Goal: Check status: Check status

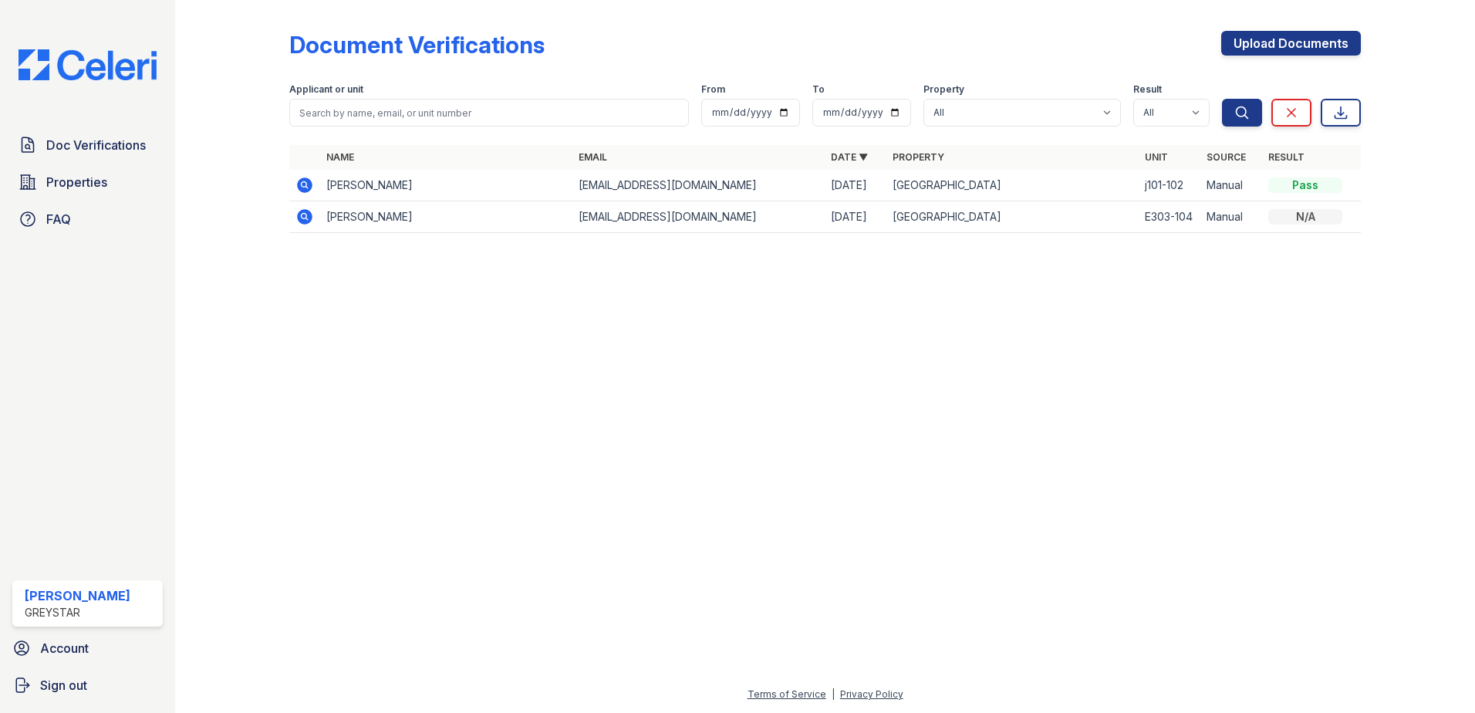
click at [360, 42] on div "Document Verifications" at bounding box center [416, 45] width 255 height 28
click at [73, 60] on img at bounding box center [87, 64] width 163 height 31
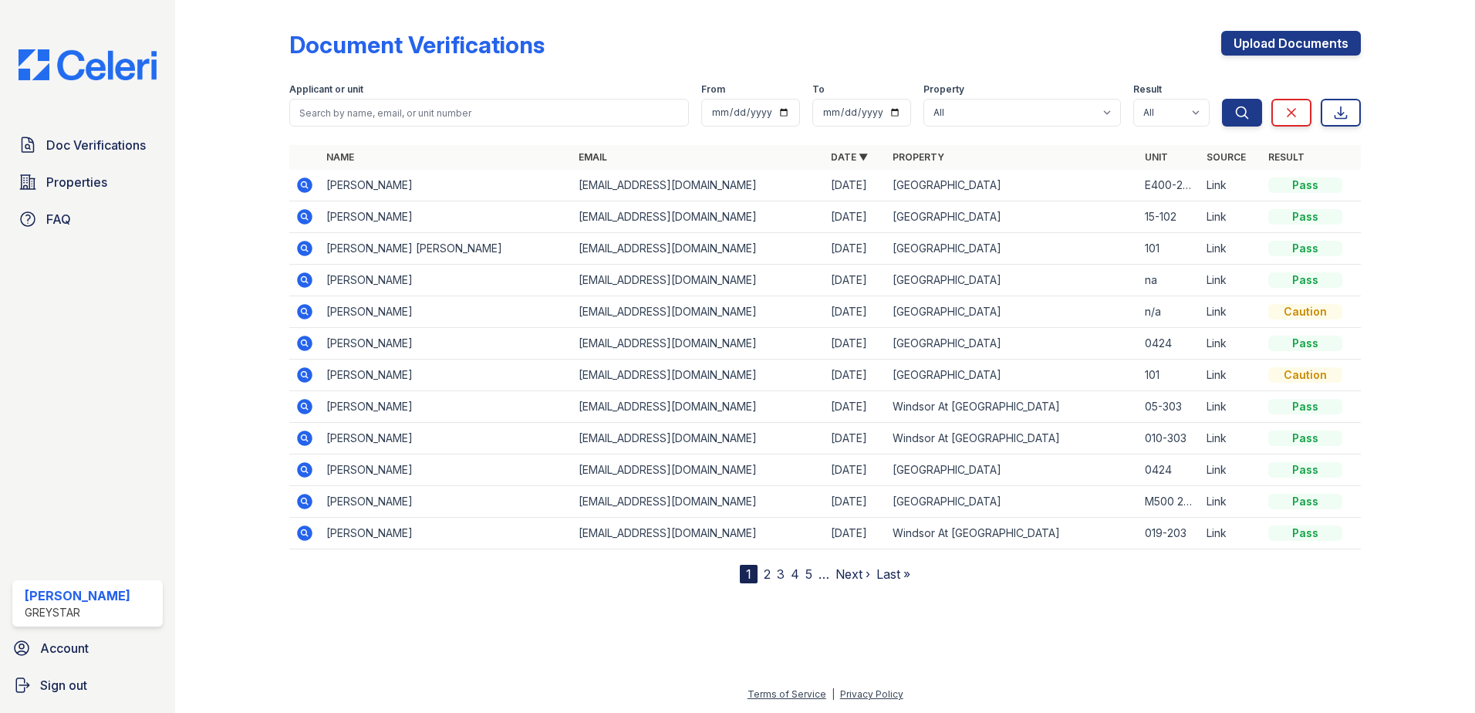
click at [305, 248] on icon at bounding box center [304, 247] width 4 height 4
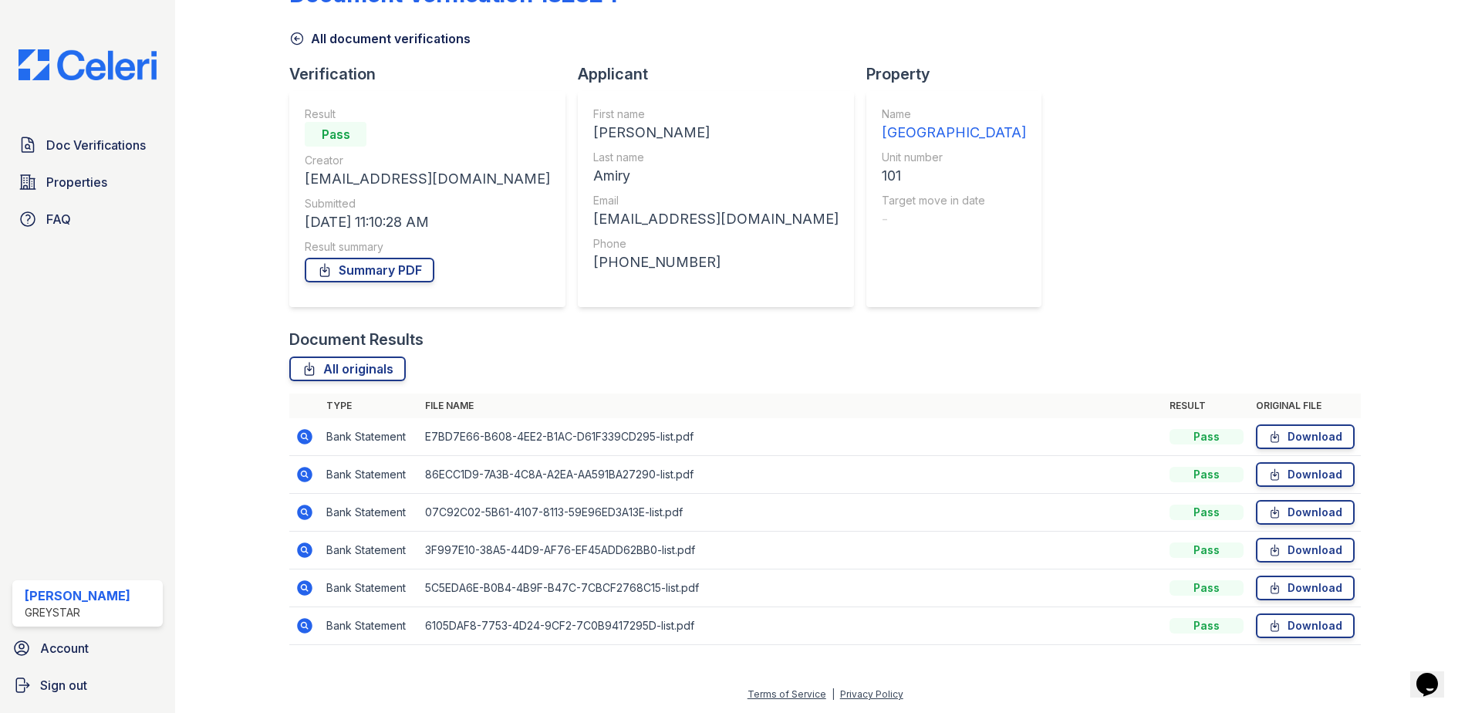
click at [299, 435] on icon at bounding box center [304, 436] width 15 height 15
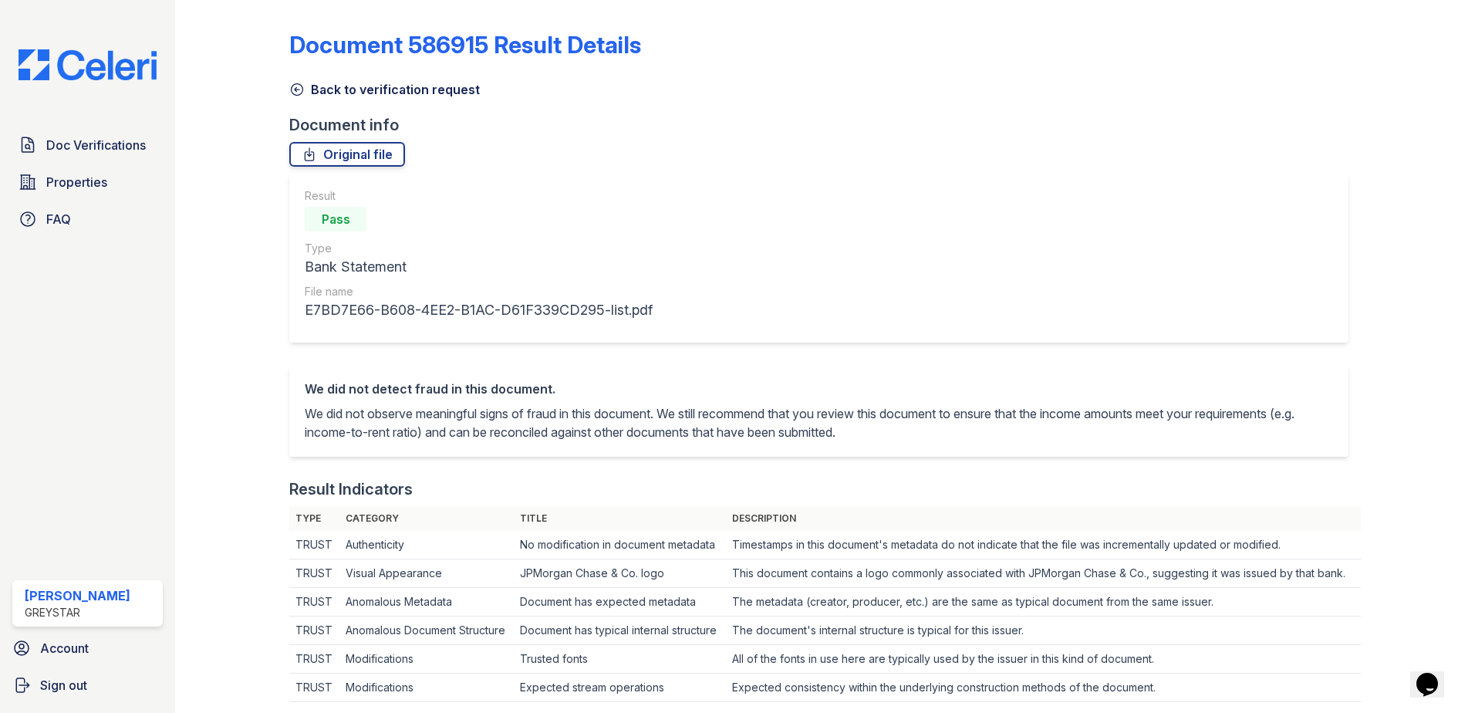
click at [296, 86] on icon at bounding box center [296, 89] width 15 height 15
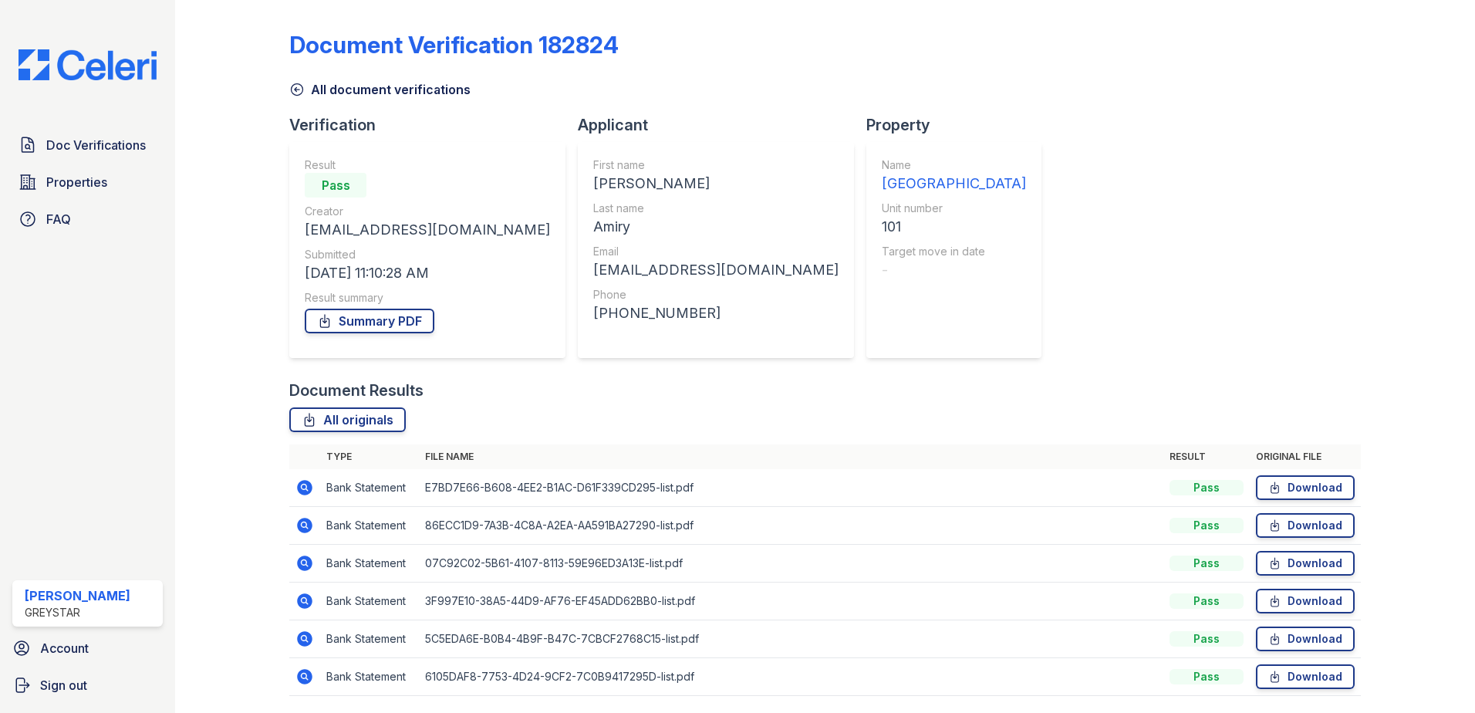
click at [300, 524] on icon at bounding box center [305, 525] width 19 height 19
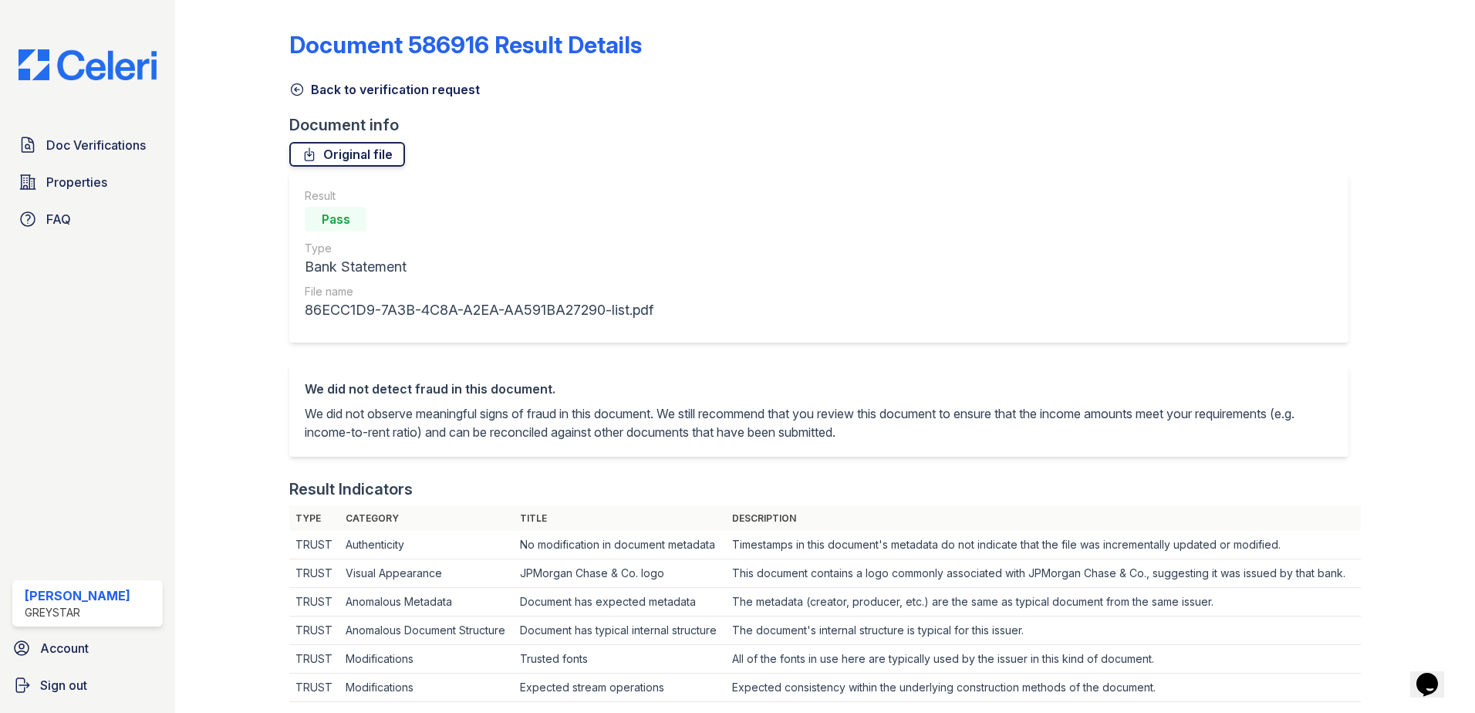
click at [333, 159] on link "Original file" at bounding box center [347, 154] width 116 height 25
click at [304, 84] on icon at bounding box center [296, 89] width 15 height 15
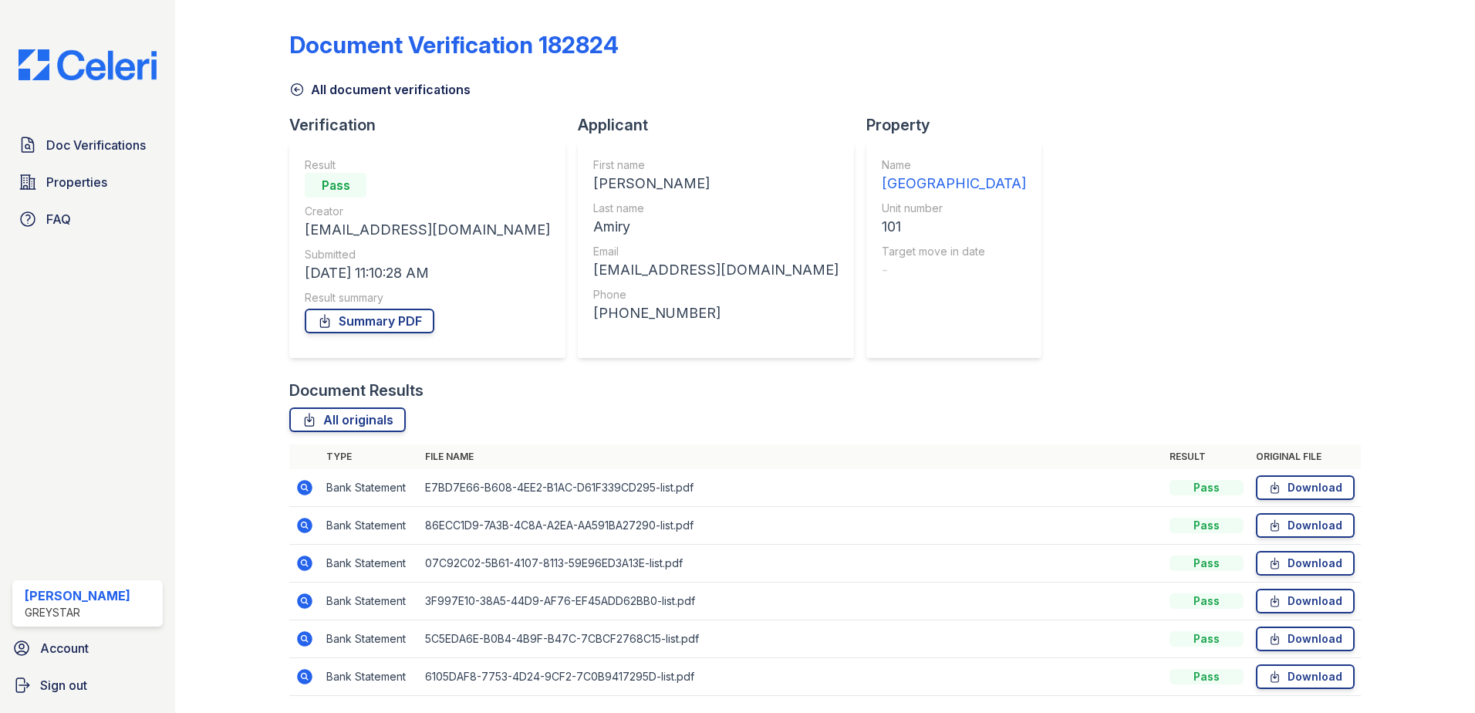
scroll to position [51, 0]
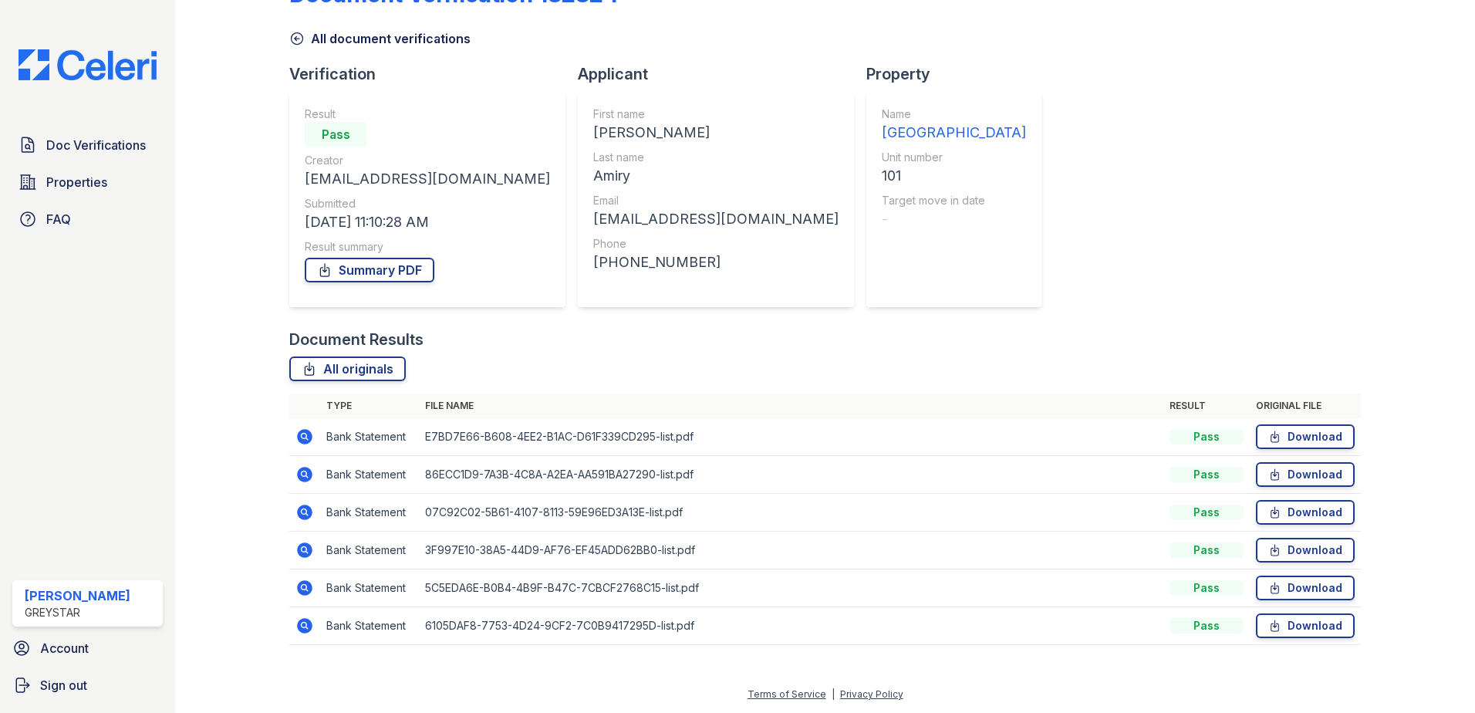
click at [300, 518] on icon at bounding box center [304, 512] width 15 height 15
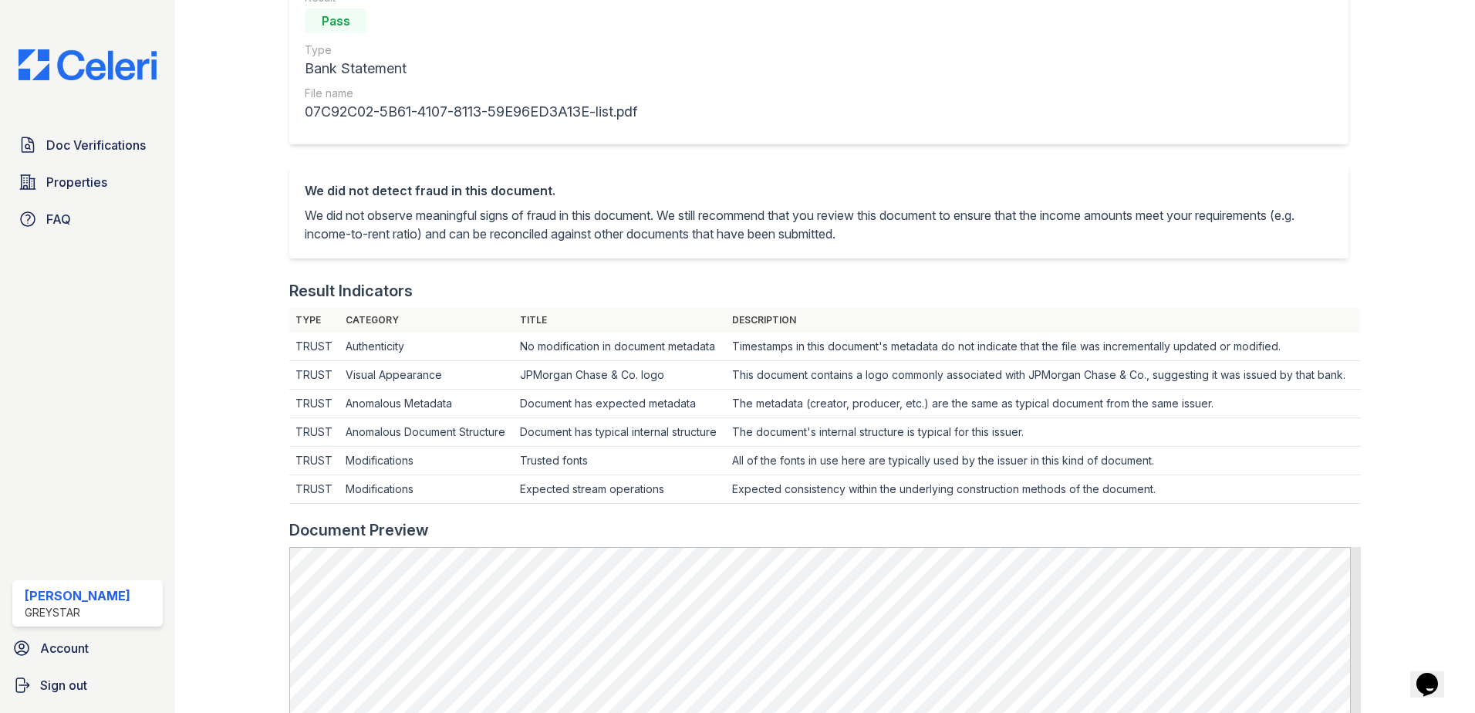
scroll to position [77, 0]
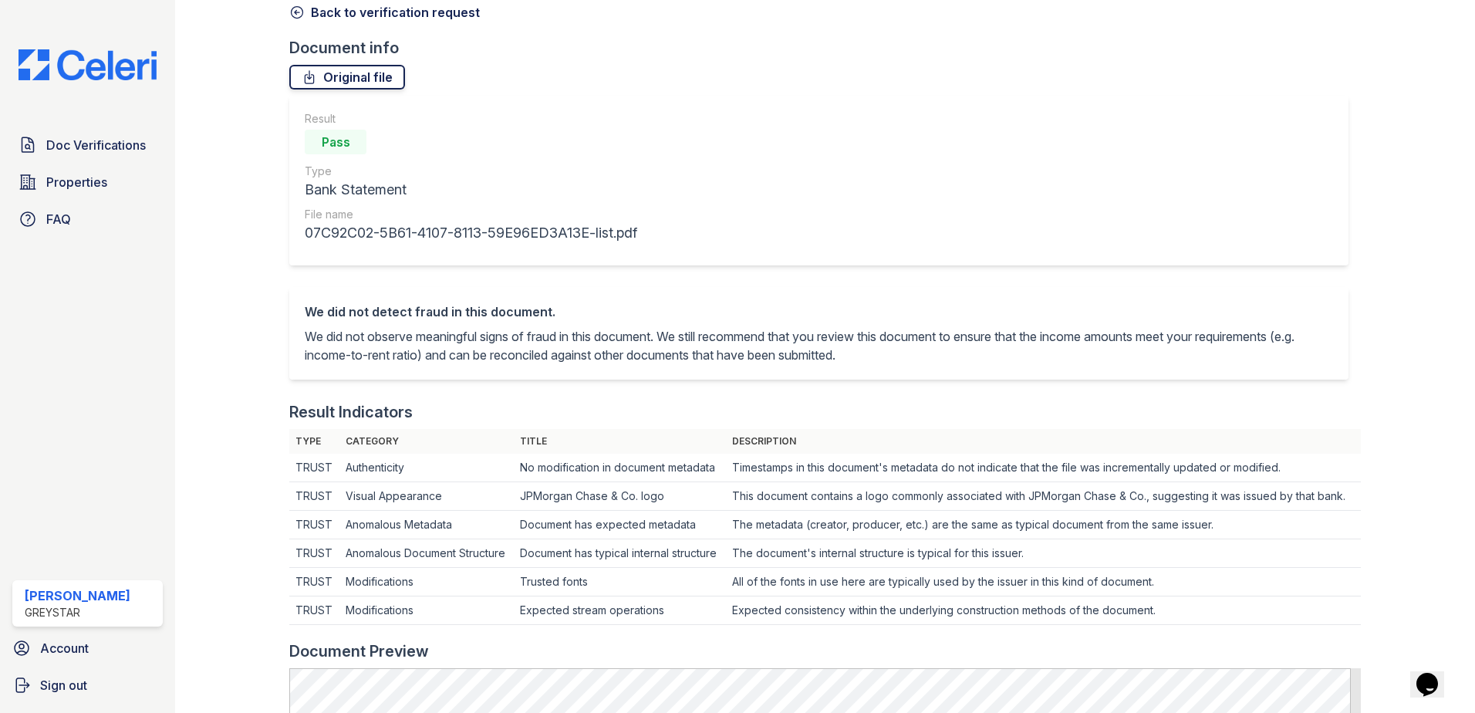
click at [328, 76] on link "Original file" at bounding box center [347, 77] width 116 height 25
drag, startPoint x: 296, startPoint y: 15, endPoint x: 292, endPoint y: 51, distance: 36.4
click at [296, 15] on icon at bounding box center [296, 12] width 15 height 15
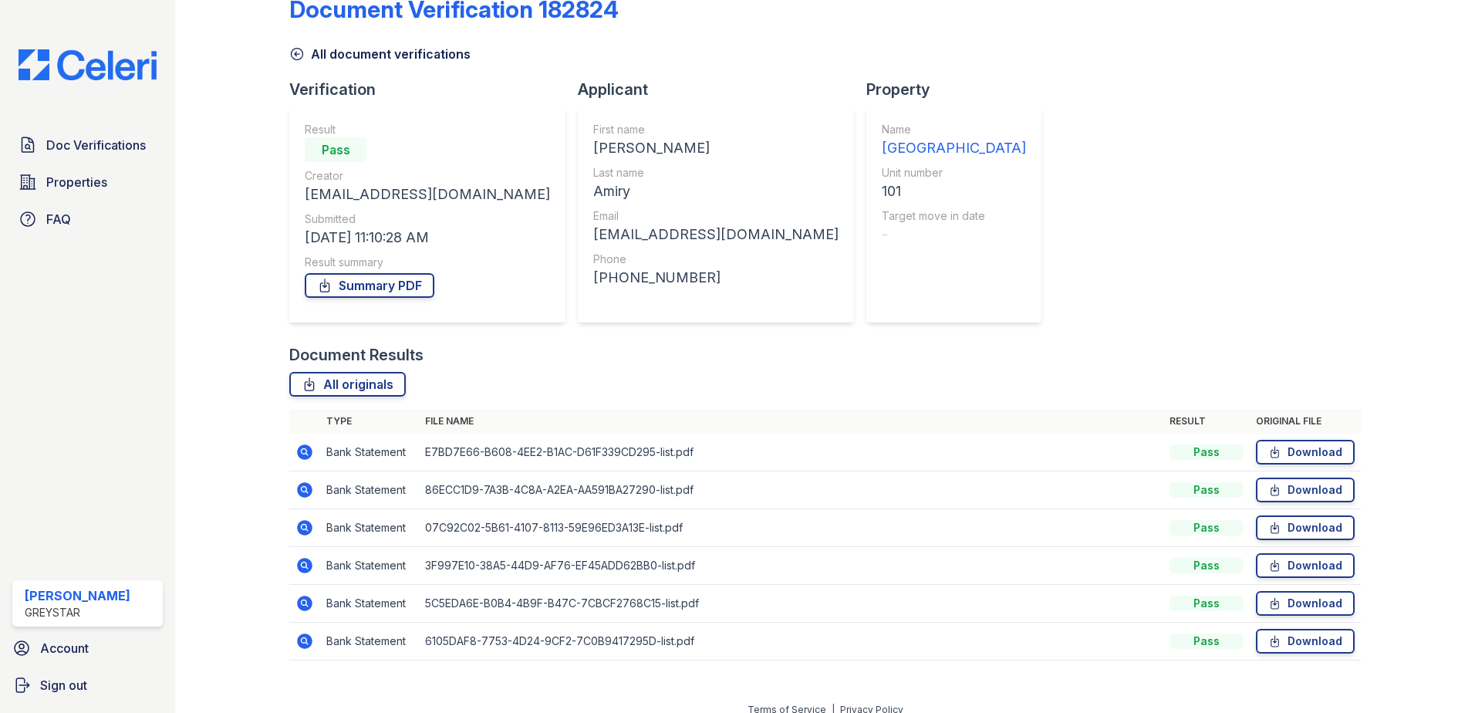
scroll to position [51, 0]
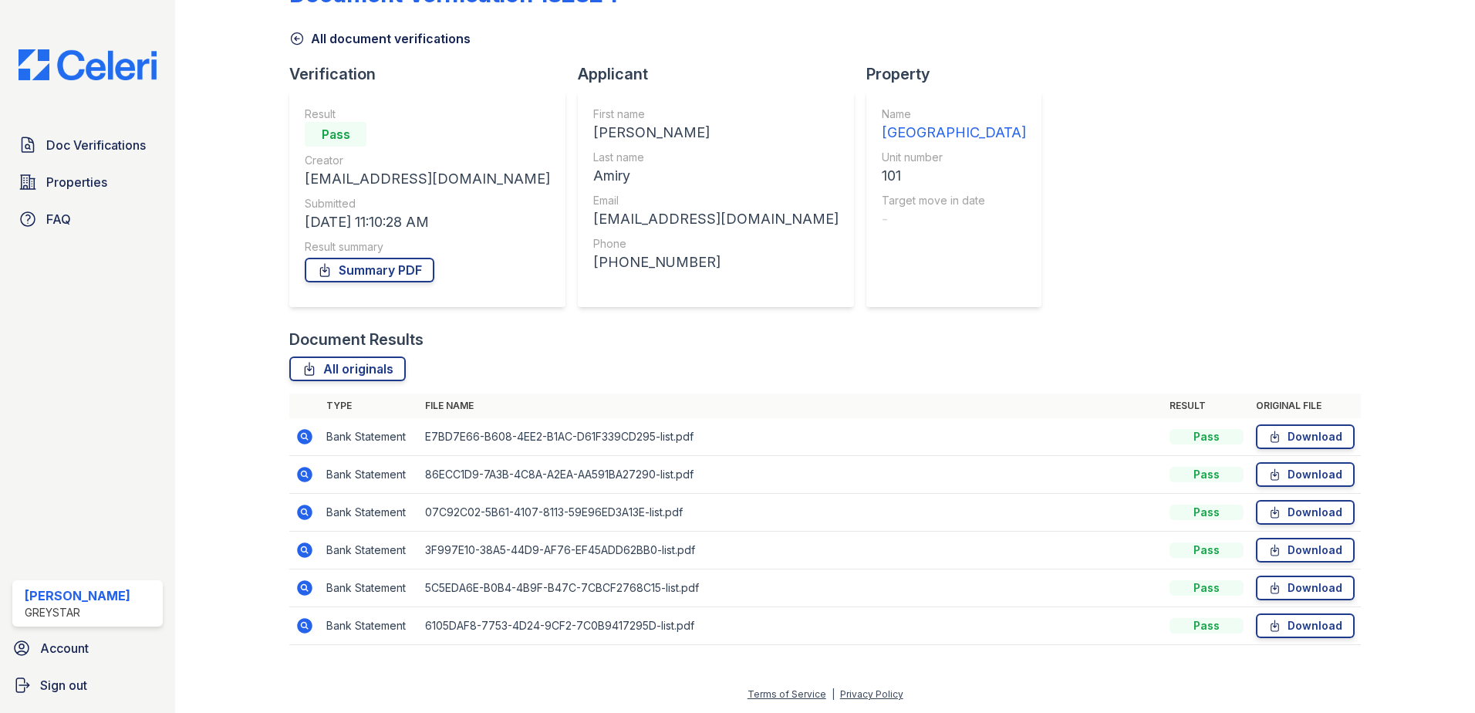
click at [300, 548] on icon at bounding box center [305, 550] width 19 height 19
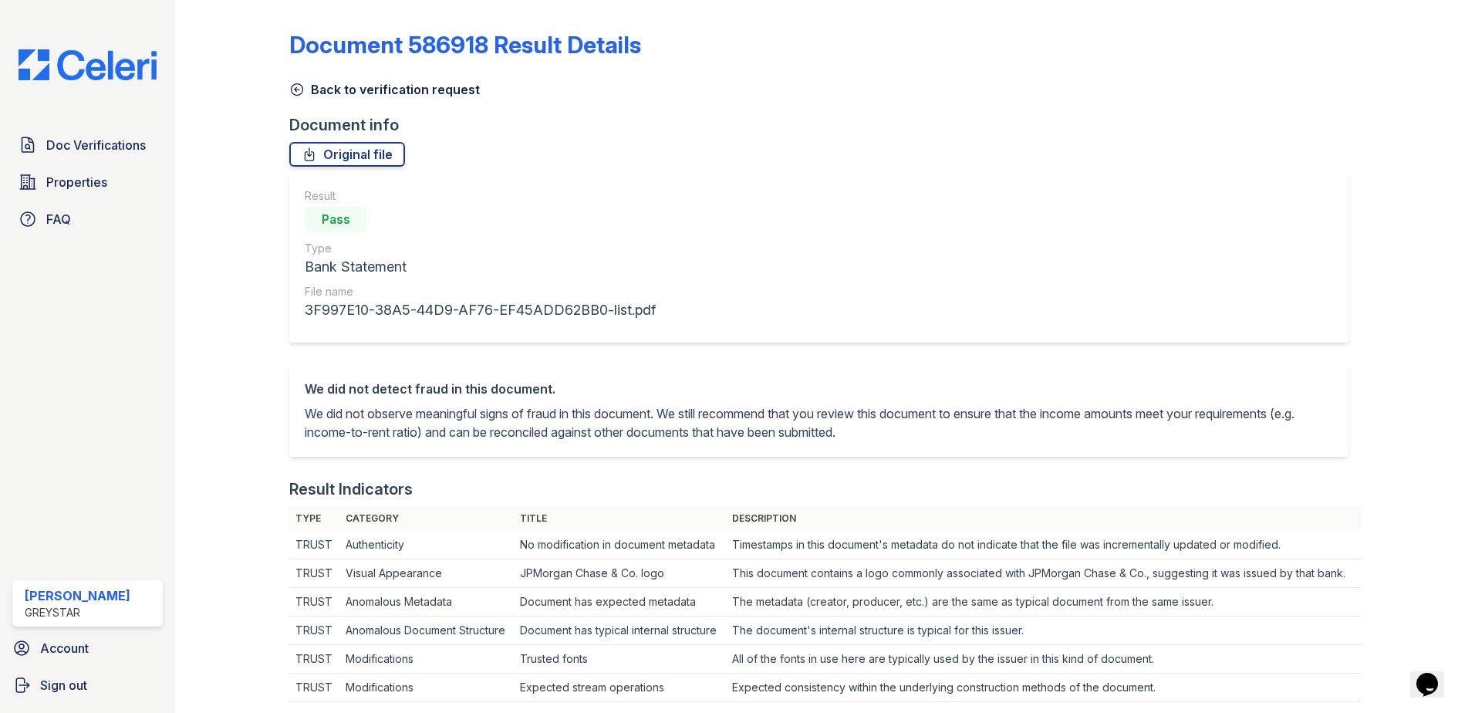
click at [303, 85] on icon at bounding box center [296, 89] width 15 height 15
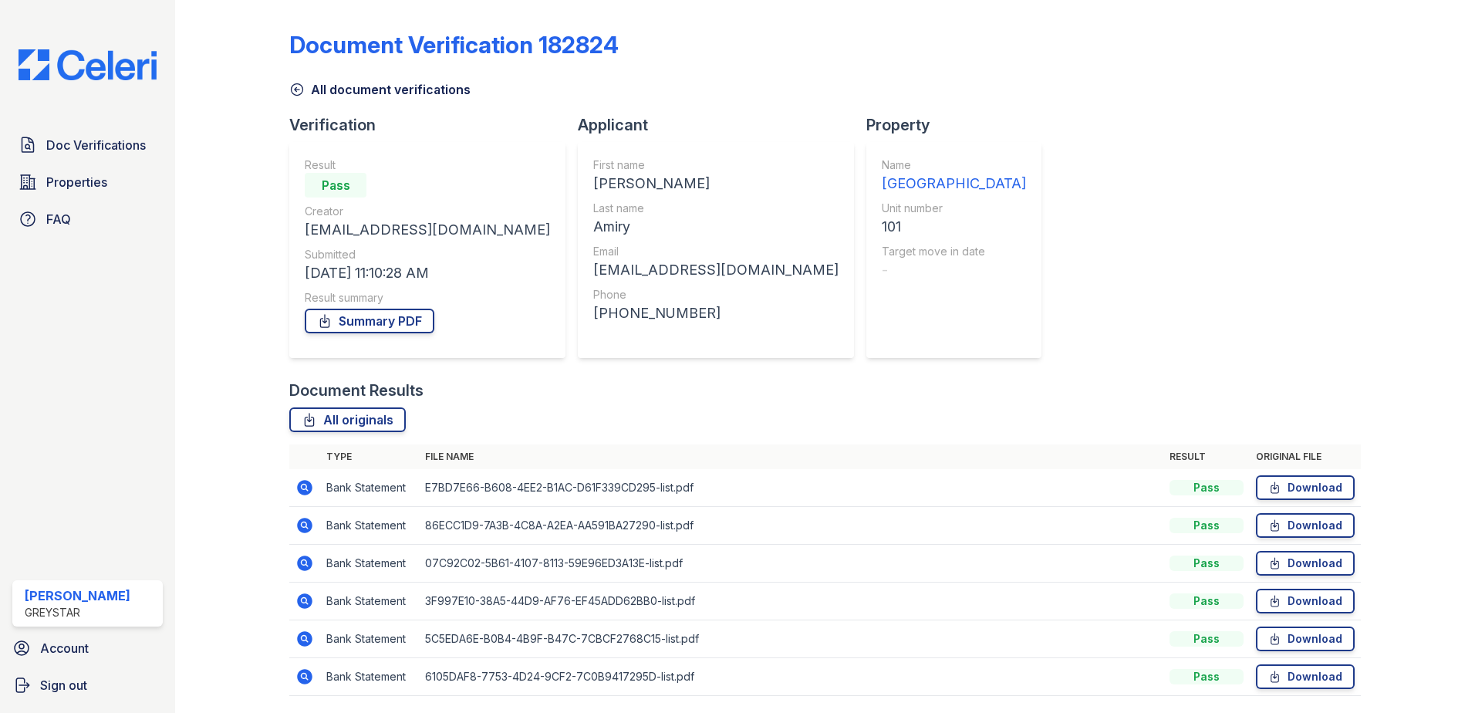
scroll to position [51, 0]
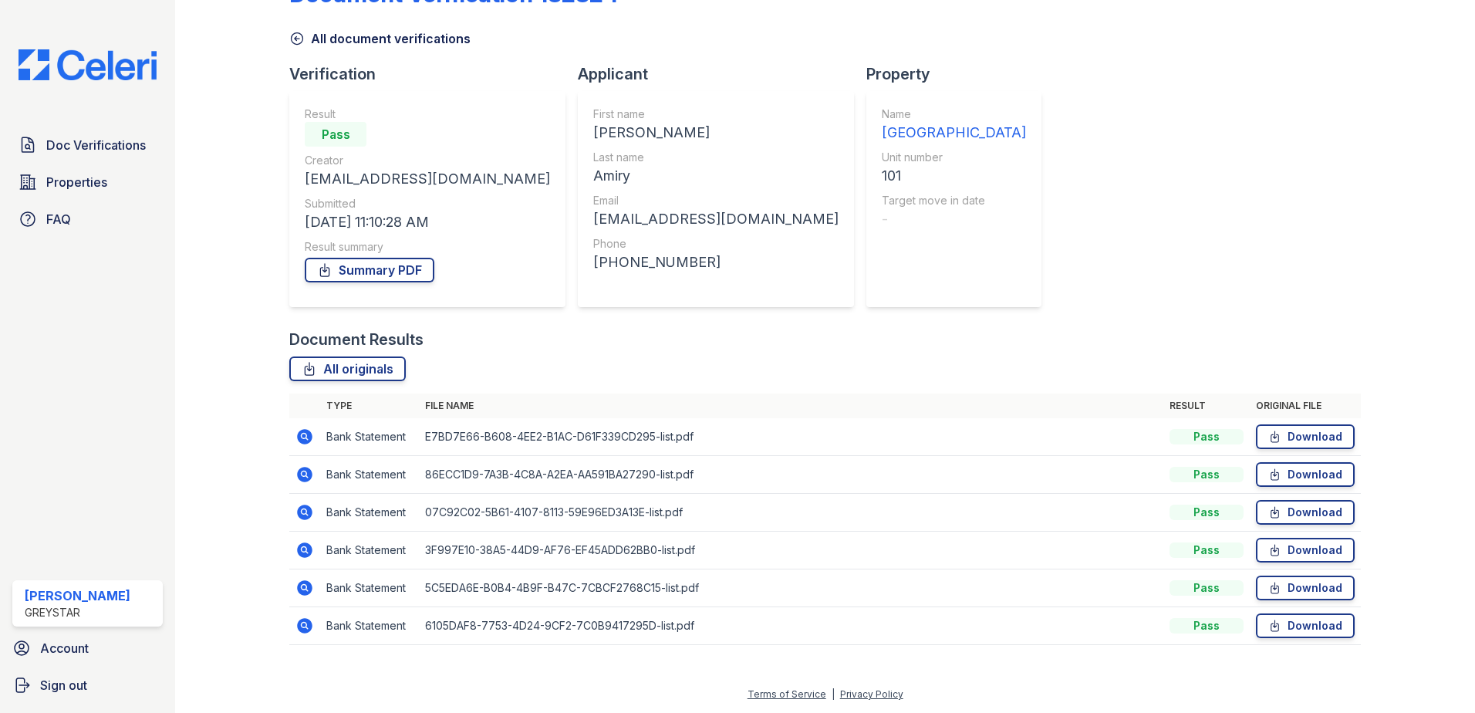
click at [299, 591] on icon at bounding box center [304, 587] width 15 height 15
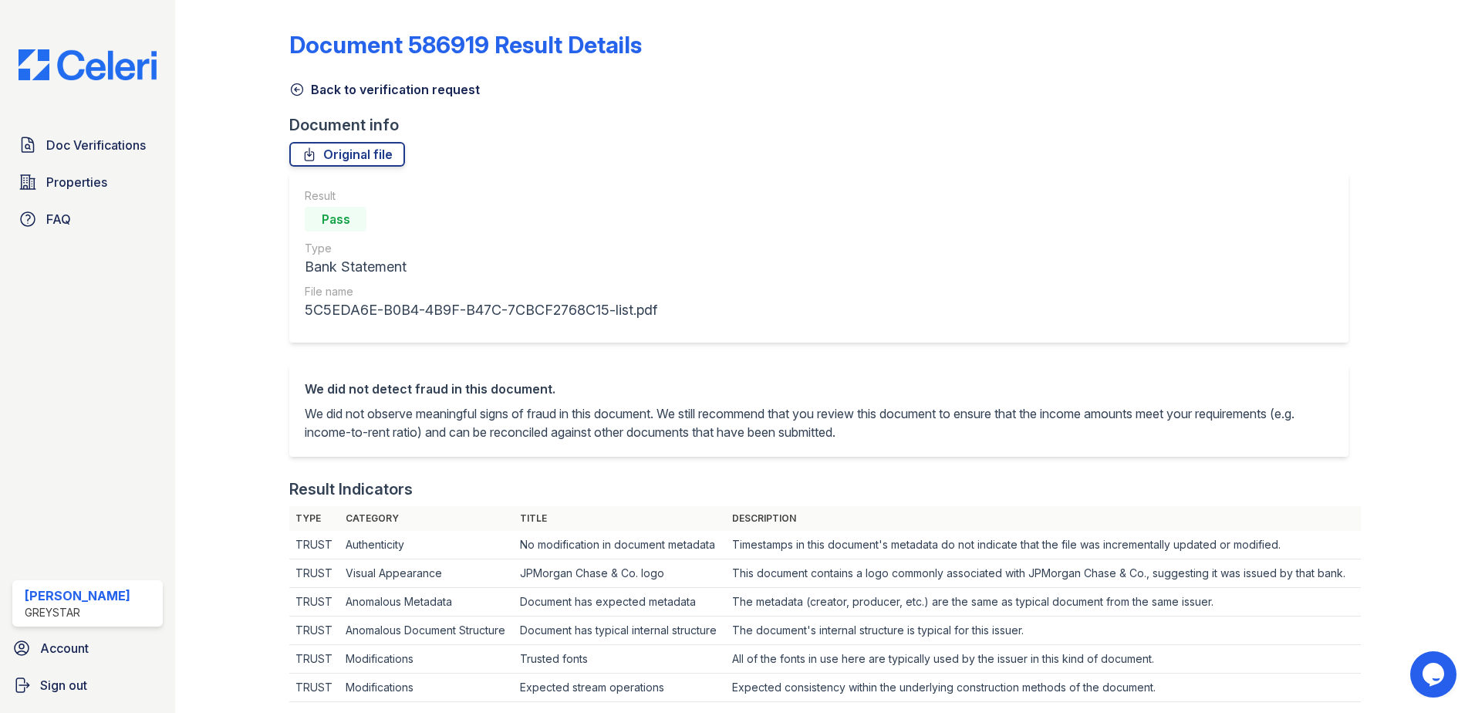
drag, startPoint x: 377, startPoint y: 152, endPoint x: 633, endPoint y: 186, distance: 258.4
click at [377, 152] on link "Original file" at bounding box center [347, 154] width 116 height 25
click at [786, 187] on div "Result Pass Type Bank Statement File name 5C5EDA6E-B0B4-4B9F-B47C-7CBCF2768C15-…" at bounding box center [819, 258] width 1060 height 170
click at [296, 91] on icon at bounding box center [296, 89] width 15 height 15
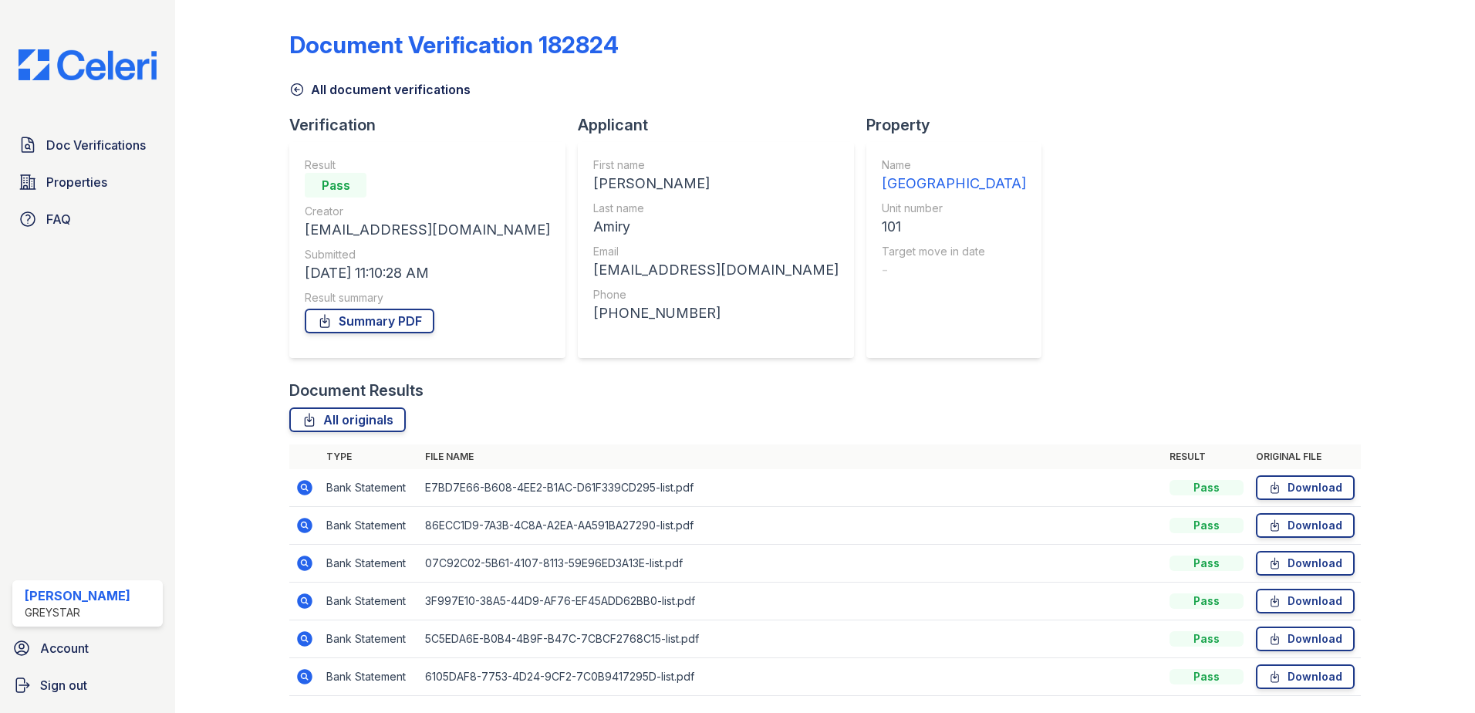
click at [289, 90] on icon at bounding box center [296, 89] width 15 height 15
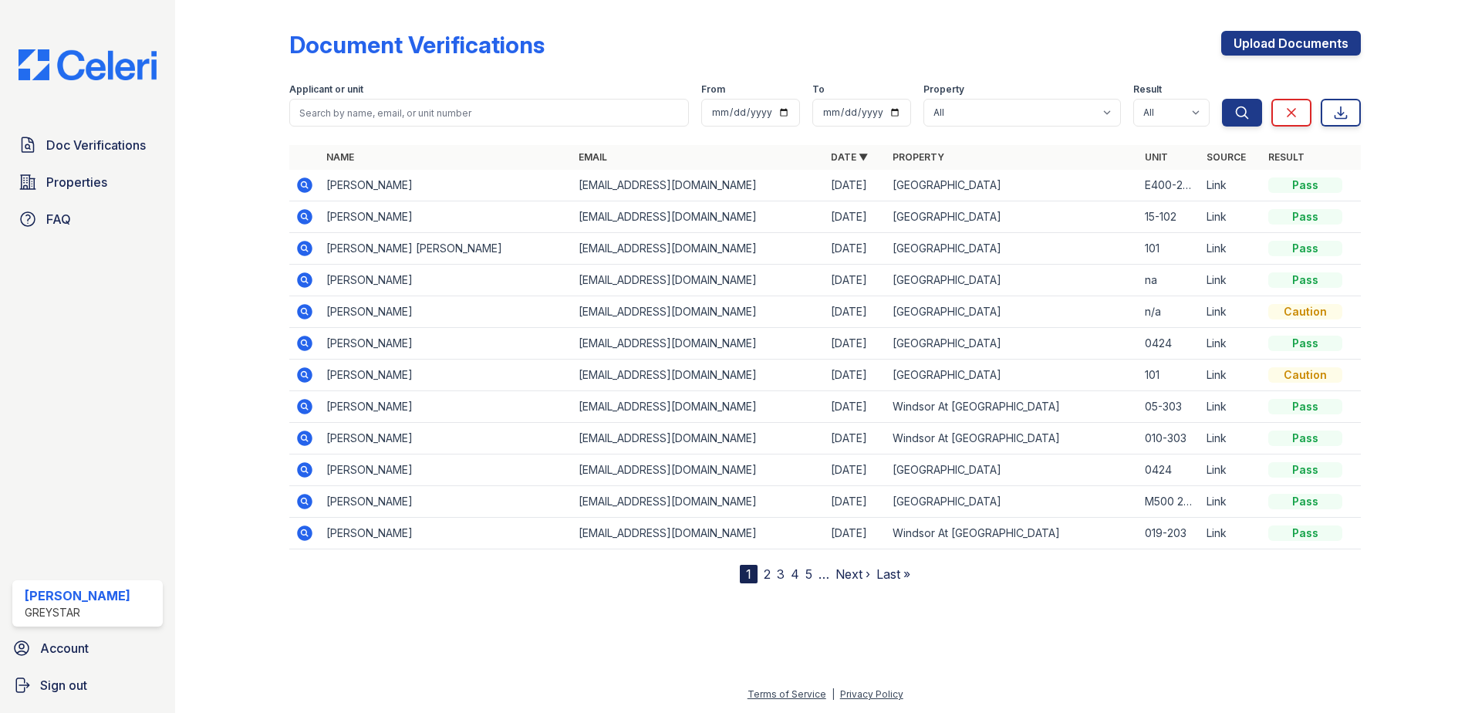
click at [303, 250] on icon at bounding box center [305, 248] width 19 height 19
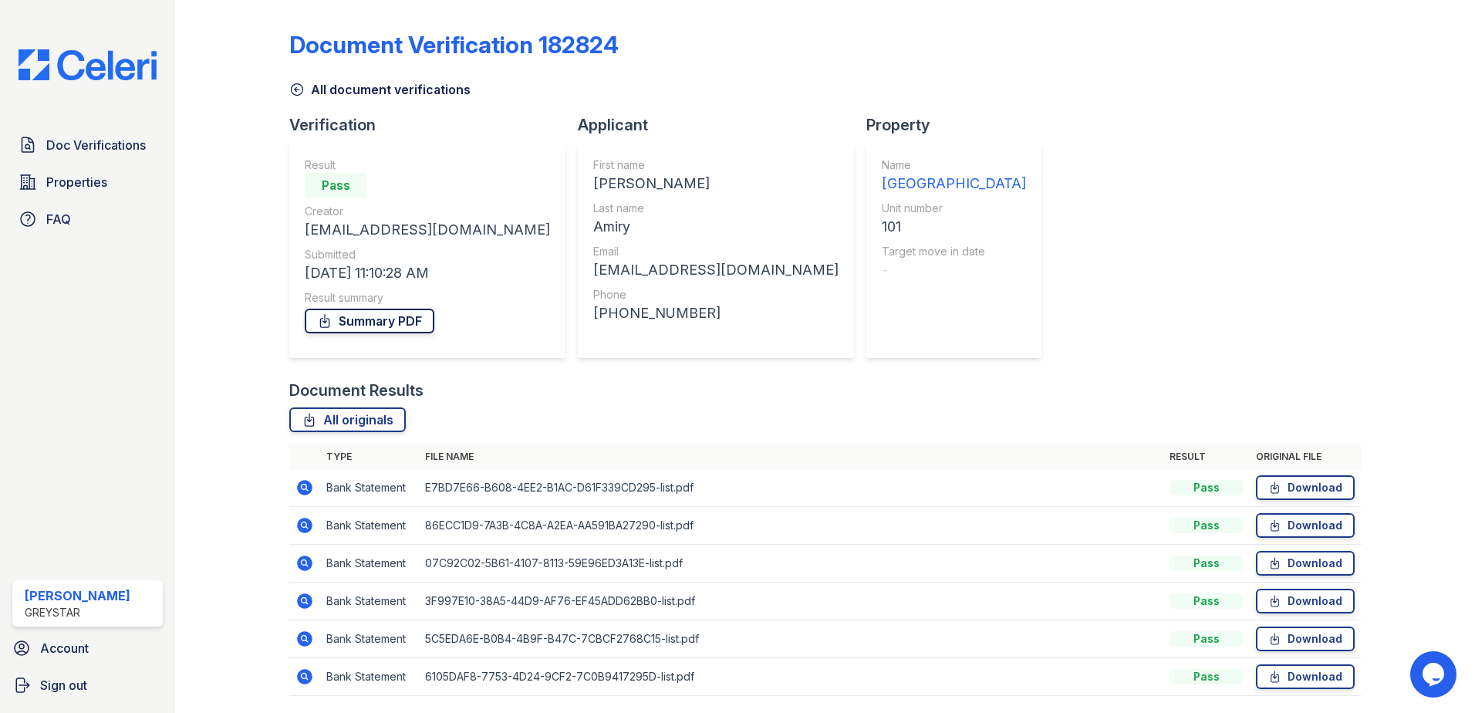
click at [370, 317] on link "Summary PDF" at bounding box center [370, 321] width 130 height 25
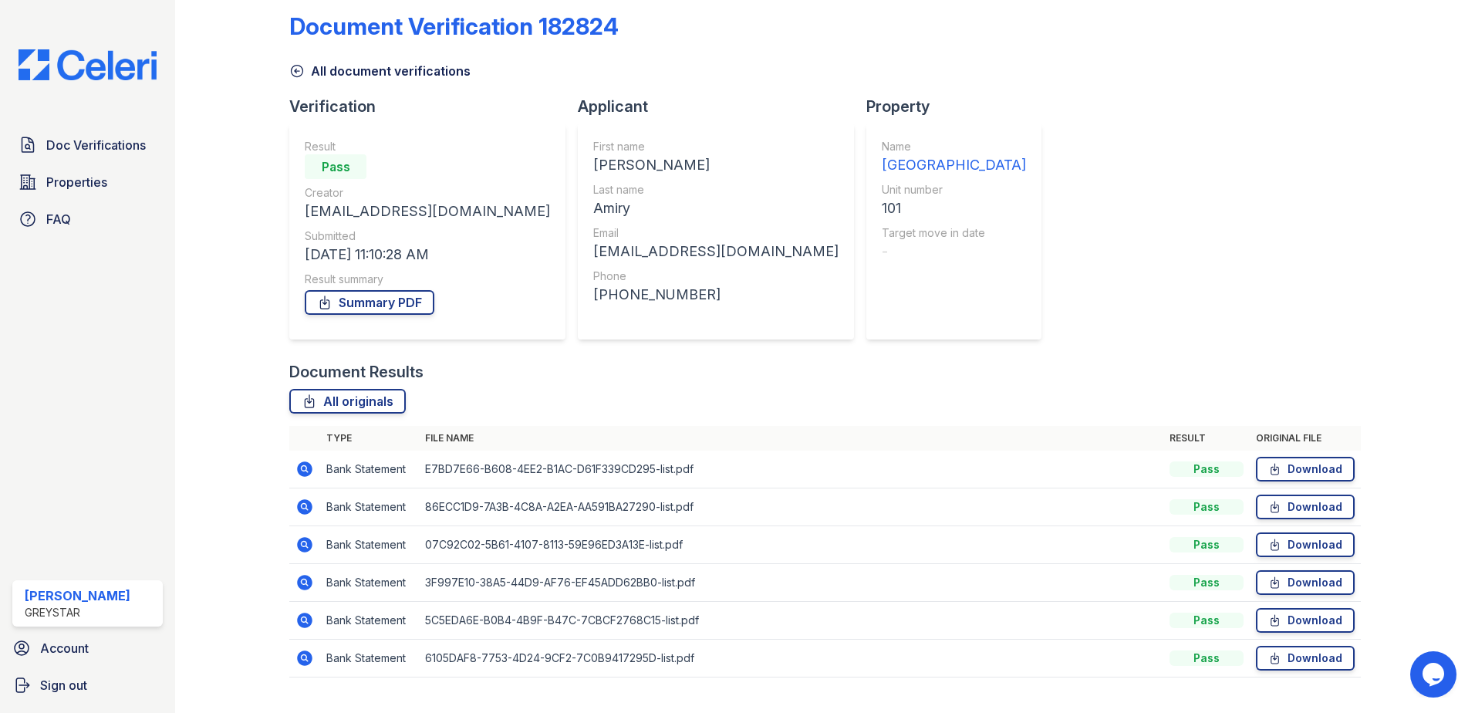
scroll to position [51, 0]
